Goal: Task Accomplishment & Management: Manage account settings

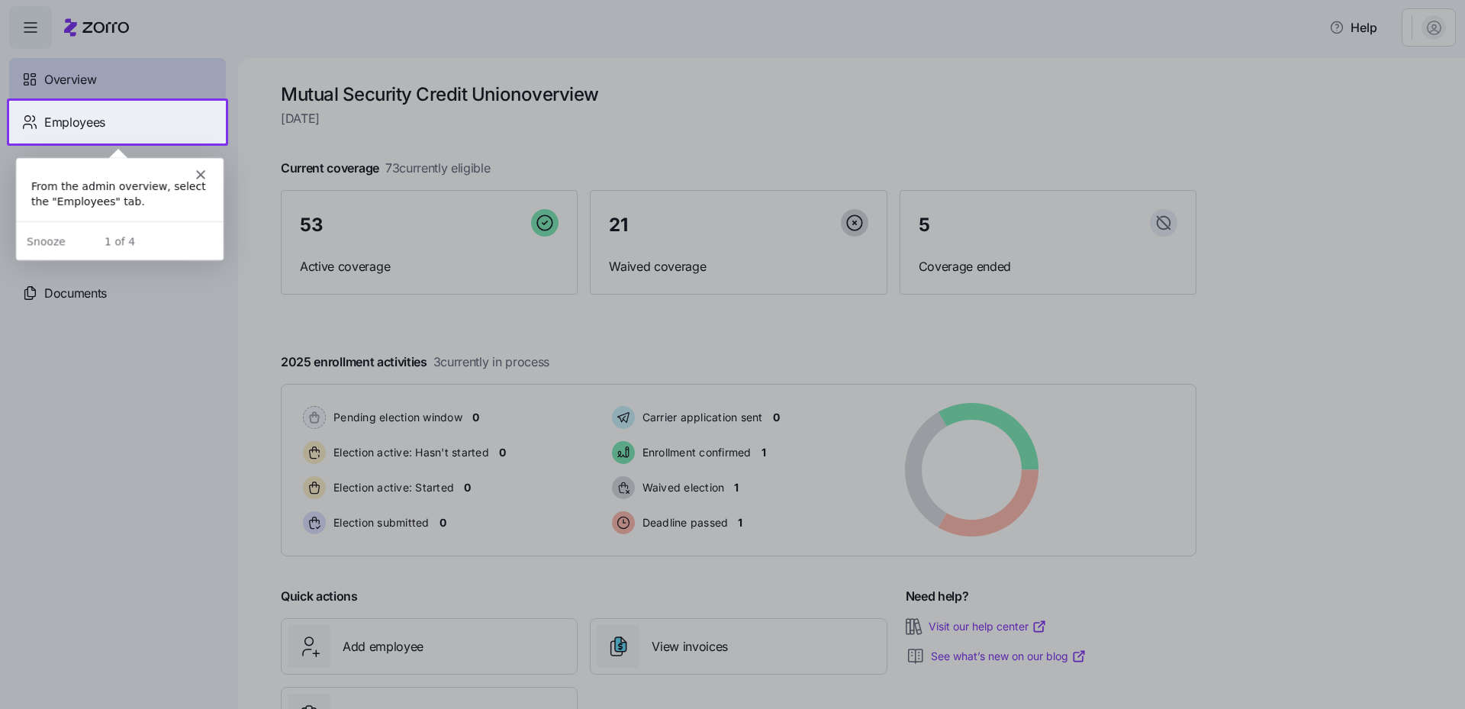
click at [149, 117] on div "Employees" at bounding box center [117, 122] width 217 height 43
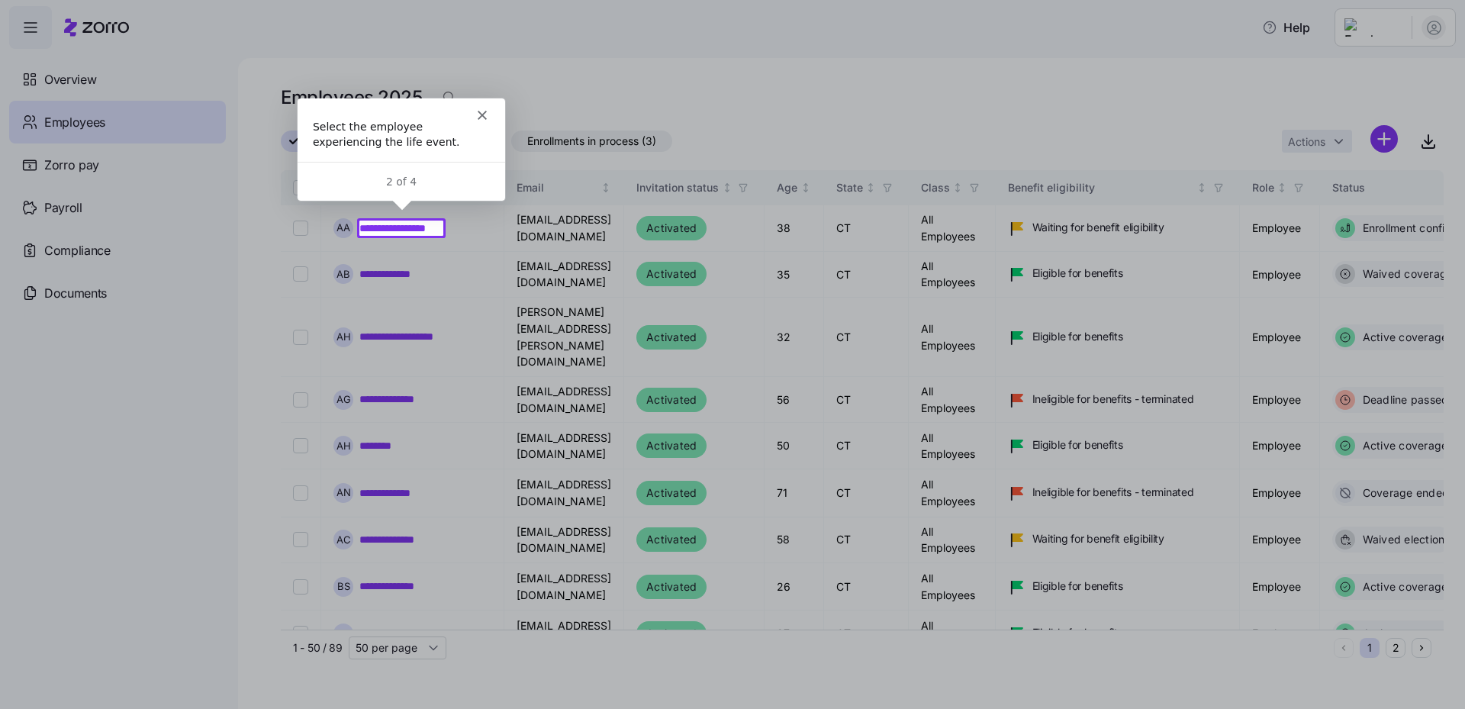
click at [724, 105] on div at bounding box center [732, 110] width 1465 height 221
click at [478, 111] on icon "Close" at bounding box center [481, 113] width 9 height 9
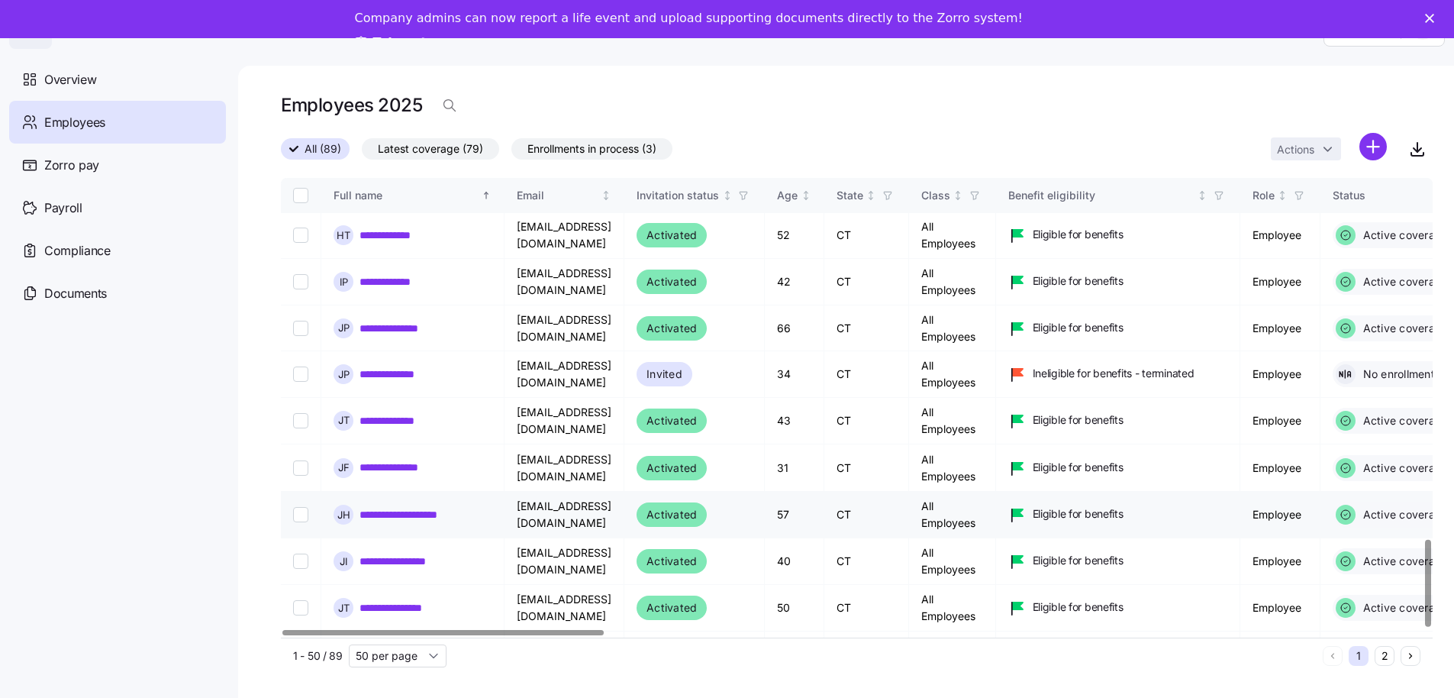
scroll to position [50, 0]
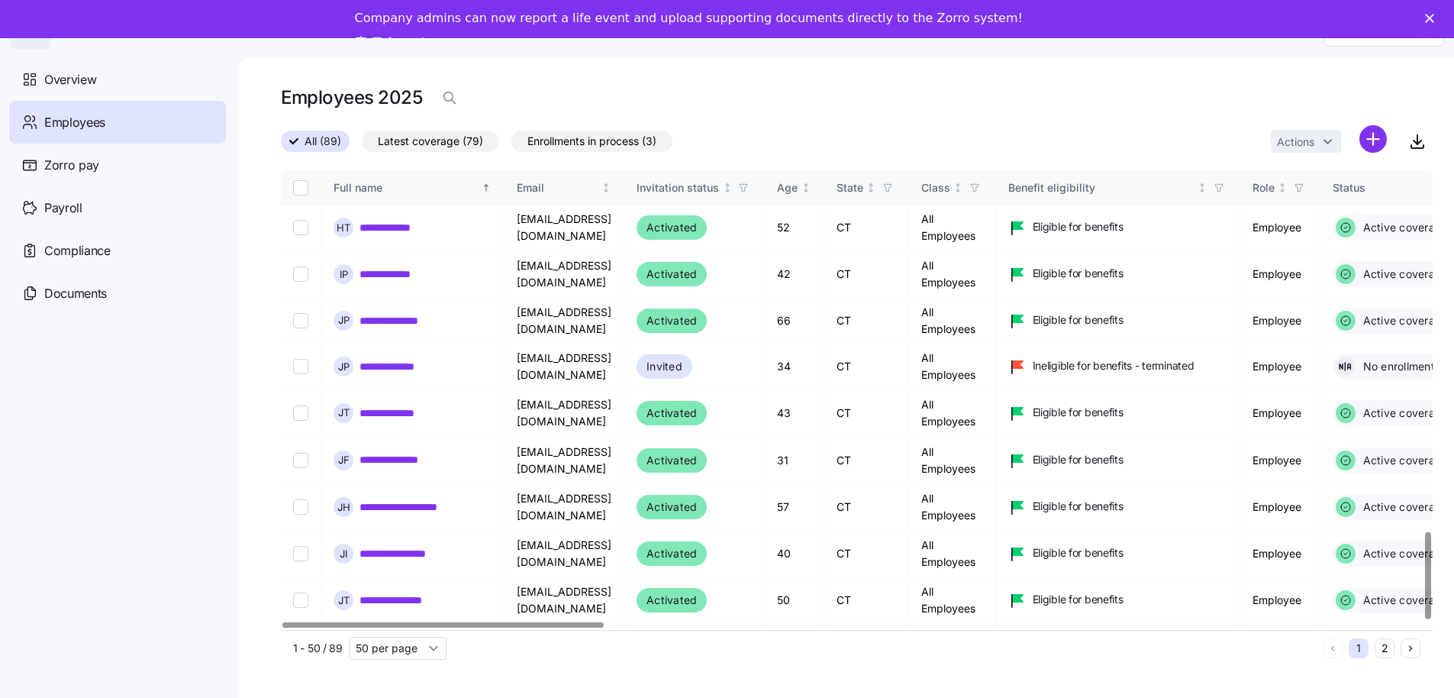
click at [1394, 638] on button "2" at bounding box center [1385, 648] width 20 height 20
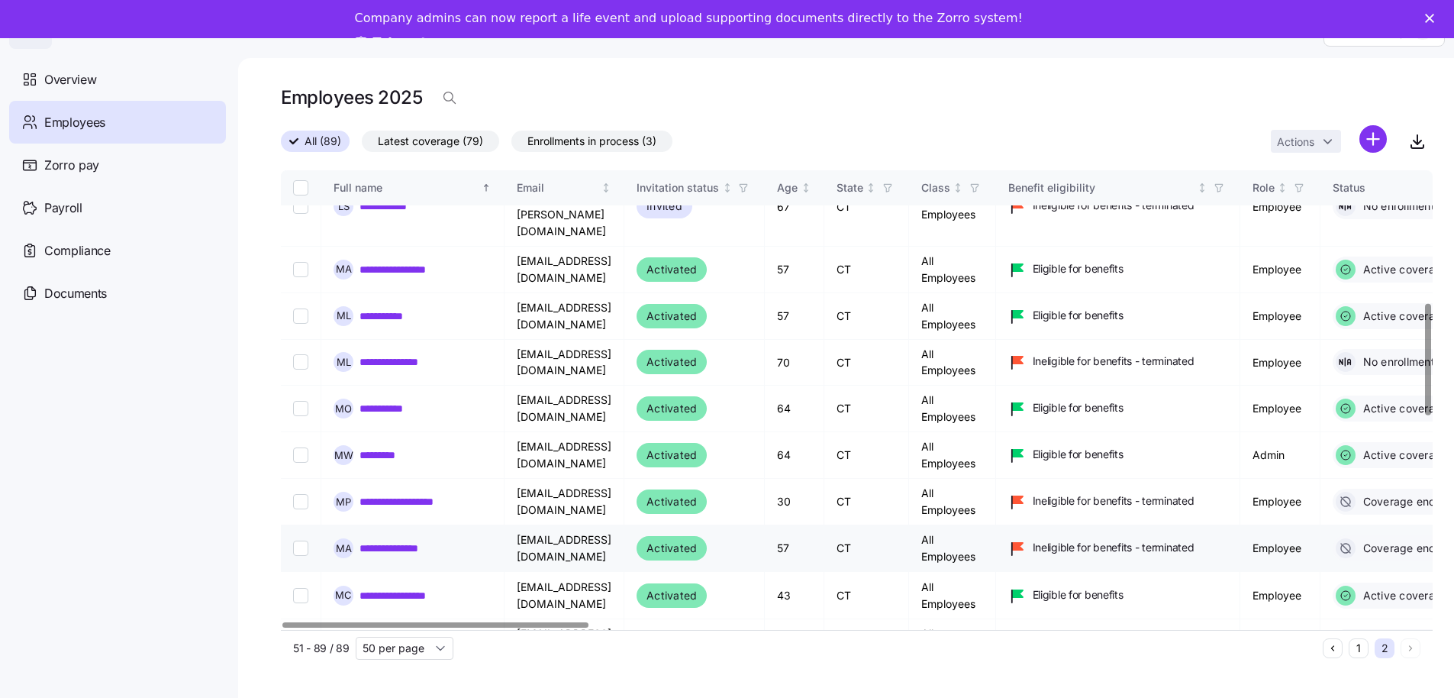
scroll to position [407, 0]
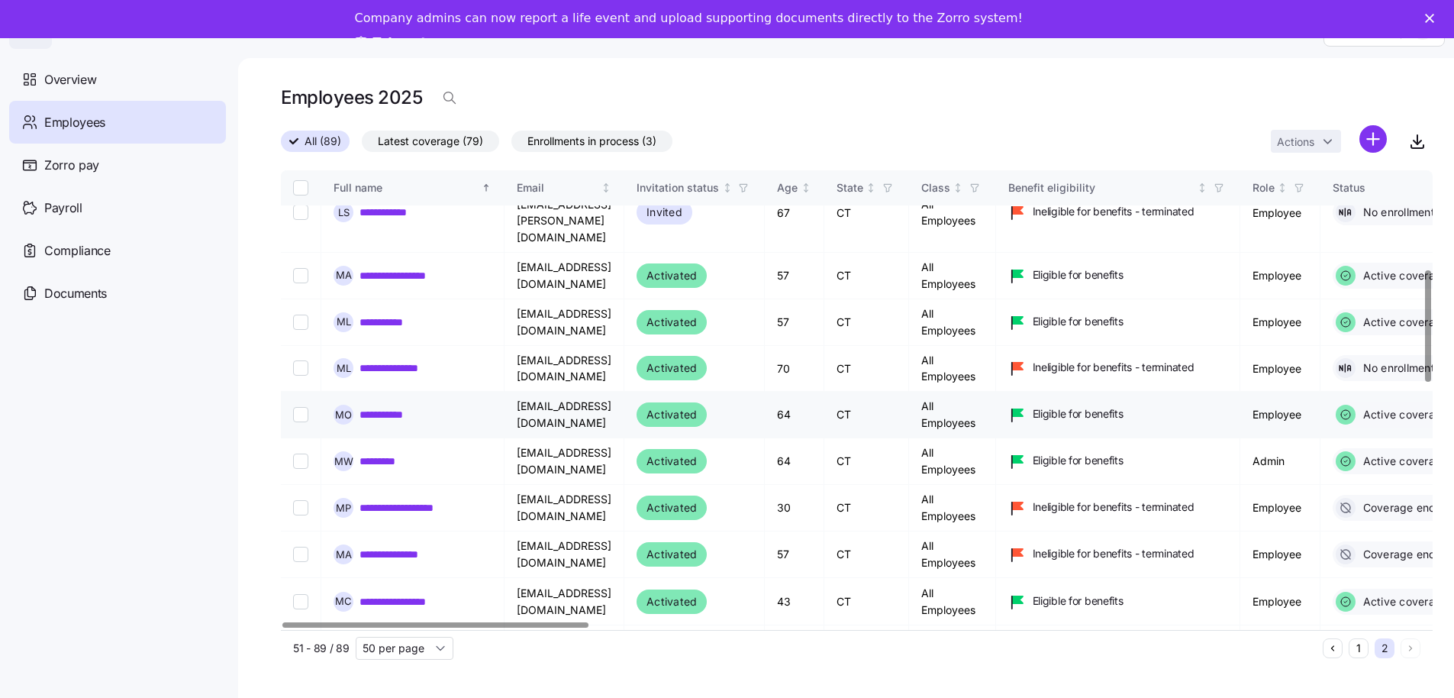
click at [402, 407] on link "**********" at bounding box center [389, 414] width 60 height 15
